Goal: Task Accomplishment & Management: Complete application form

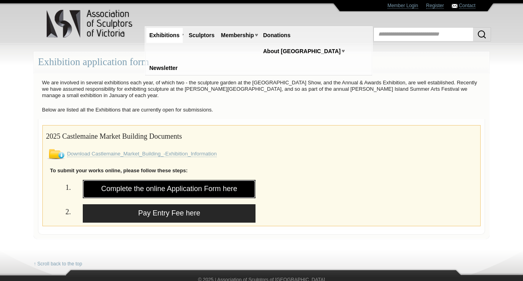
click at [151, 191] on link "Complete the online Application Form here" at bounding box center [169, 189] width 173 height 18
click at [127, 187] on link "Complete the online Application Form here" at bounding box center [169, 189] width 173 height 18
click at [189, 187] on link "Complete the online Application Form here" at bounding box center [169, 189] width 173 height 18
click at [169, 187] on link "Complete the online Application Form here" at bounding box center [169, 189] width 173 height 18
click at [171, 188] on link "Complete the online Application Form here" at bounding box center [169, 189] width 173 height 18
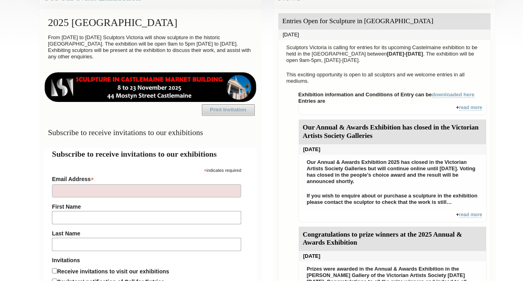
scroll to position [240, 0]
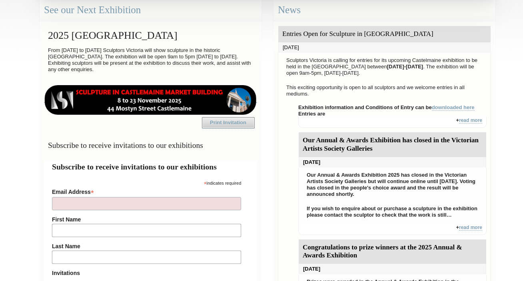
click at [136, 95] on img at bounding box center [150, 100] width 213 height 30
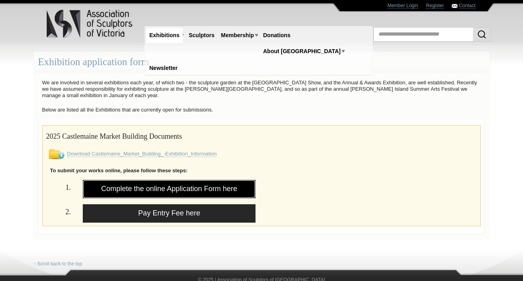
click at [154, 186] on link "Complete the online Application Form here" at bounding box center [169, 189] width 173 height 18
click at [169, 189] on link "Complete the online Application Form here" at bounding box center [169, 189] width 173 height 18
